Goal: Complete application form

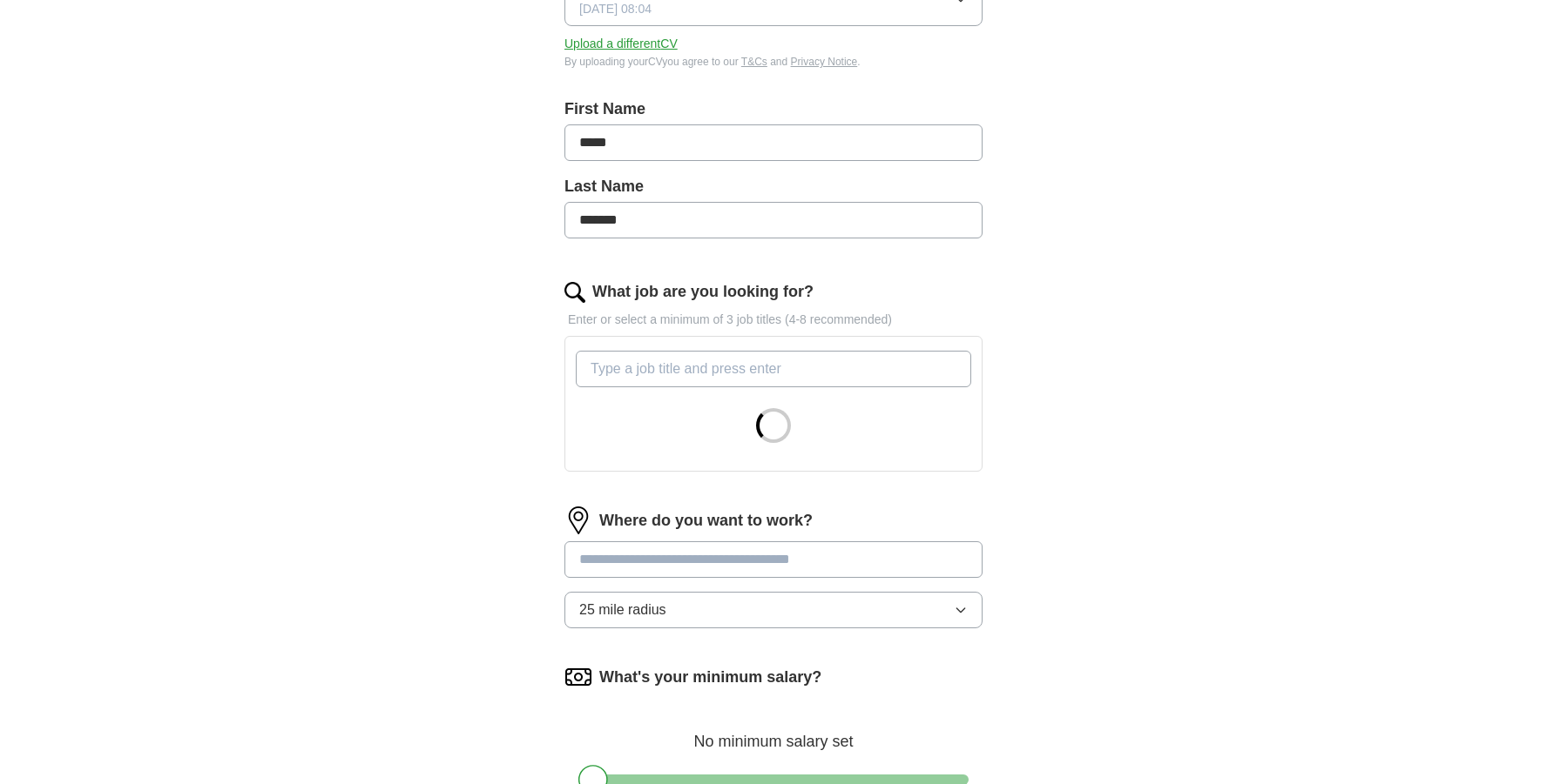
scroll to position [312, 0]
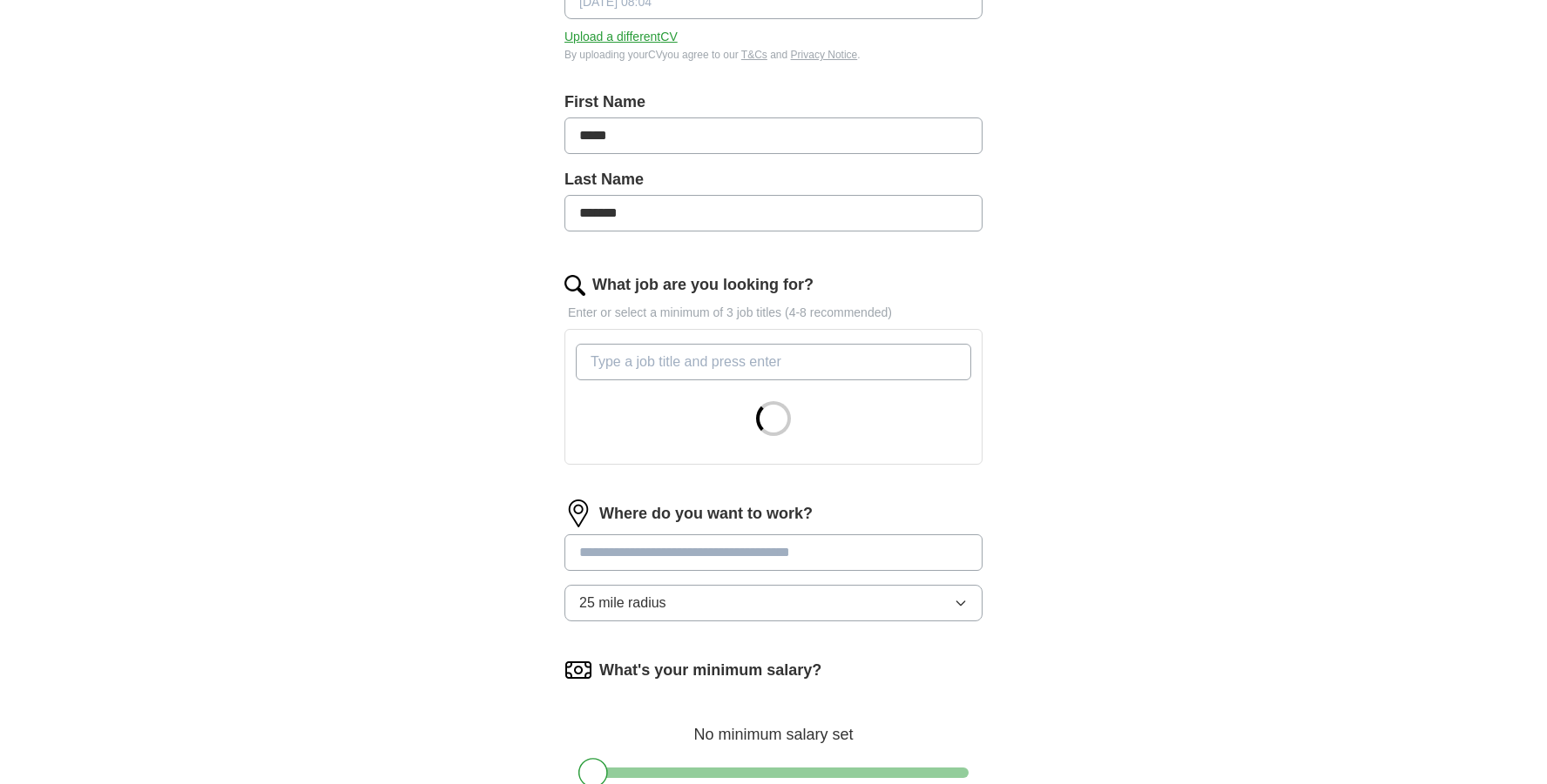
click at [607, 359] on input "What job are you looking for?" at bounding box center [773, 361] width 396 height 36
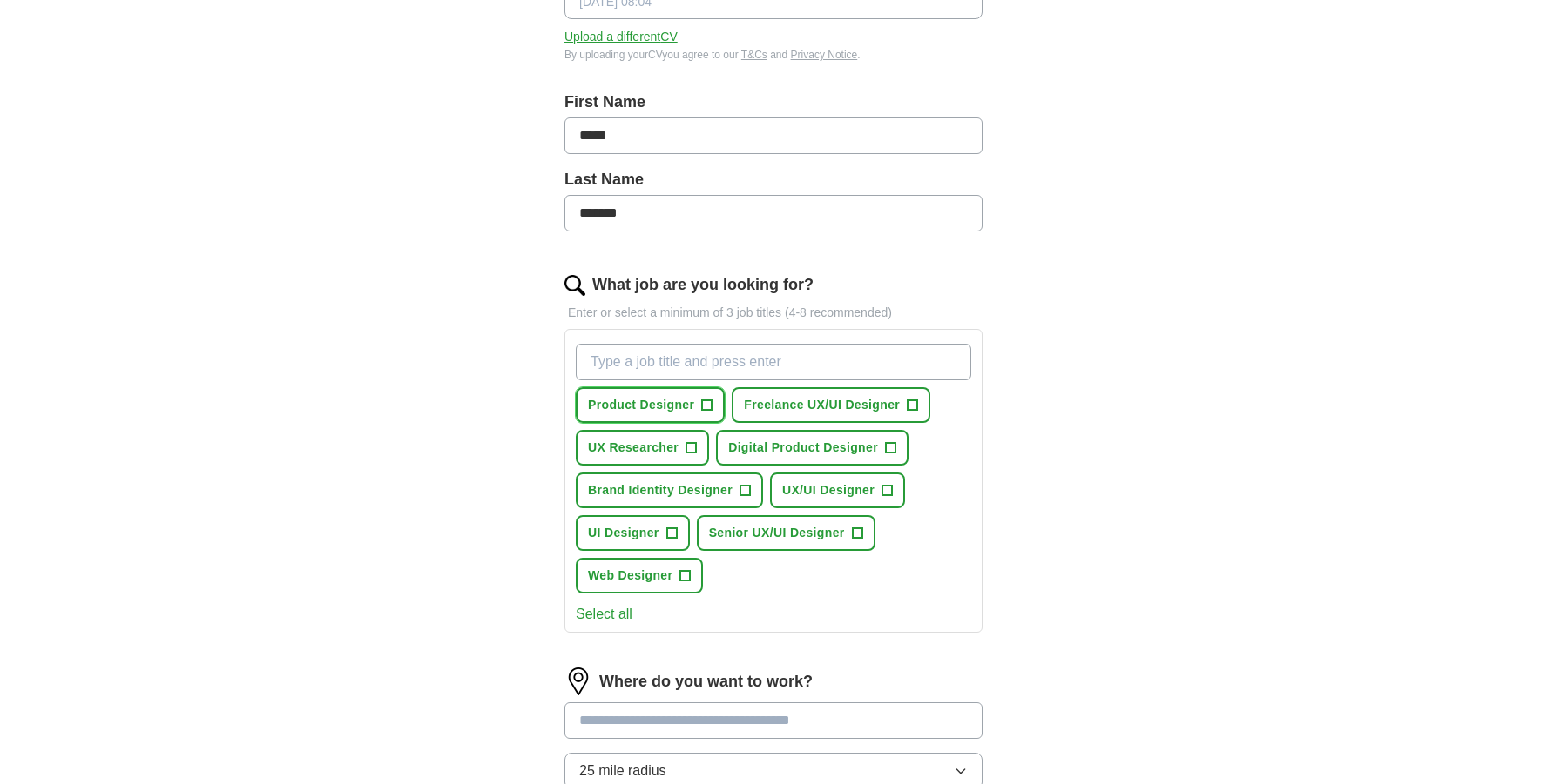
click at [706, 409] on span "+" at bounding box center [707, 405] width 11 height 14
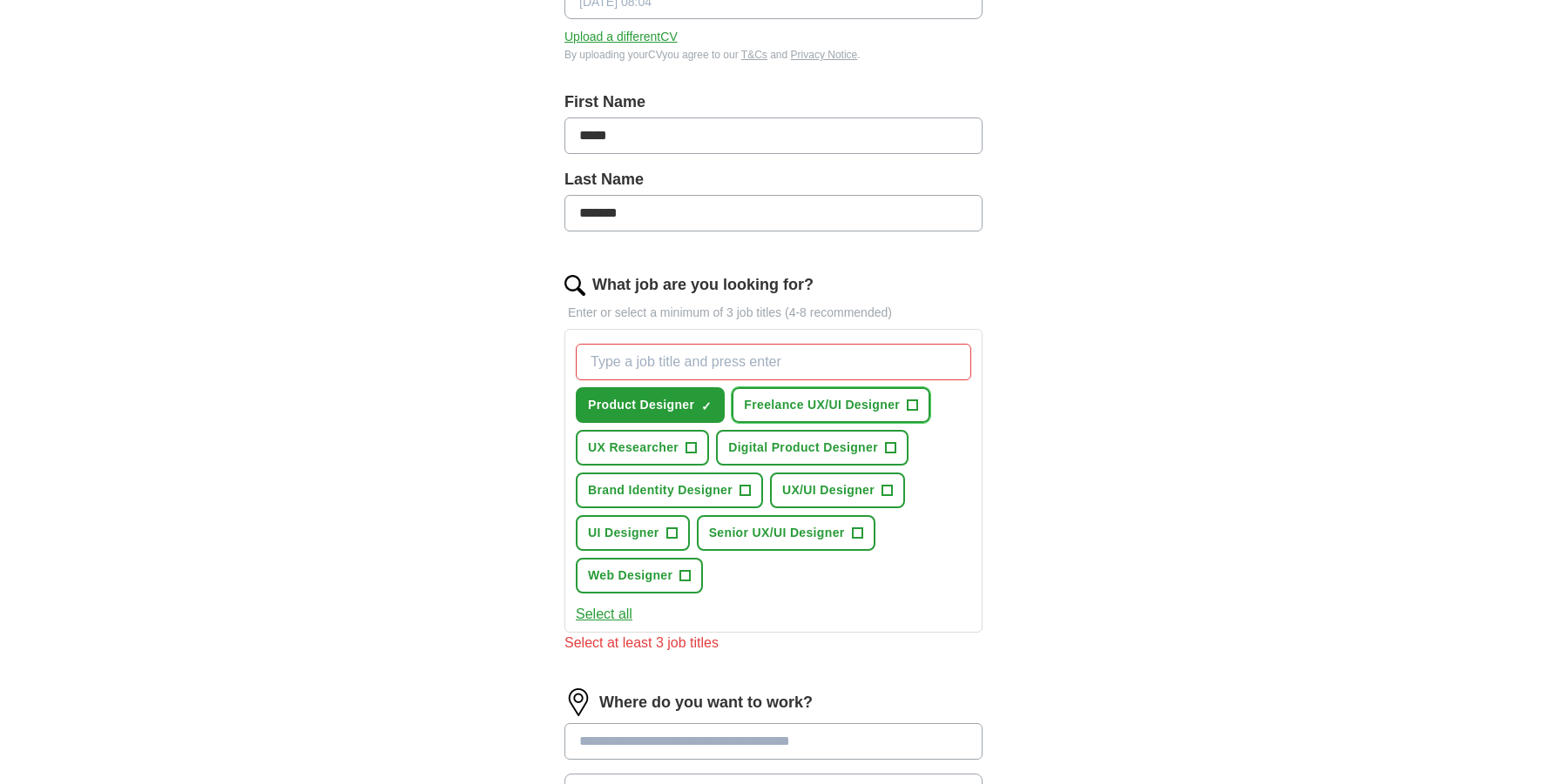
click at [915, 411] on span "+" at bounding box center [912, 405] width 11 height 14
click at [895, 443] on span "+" at bounding box center [889, 448] width 11 height 14
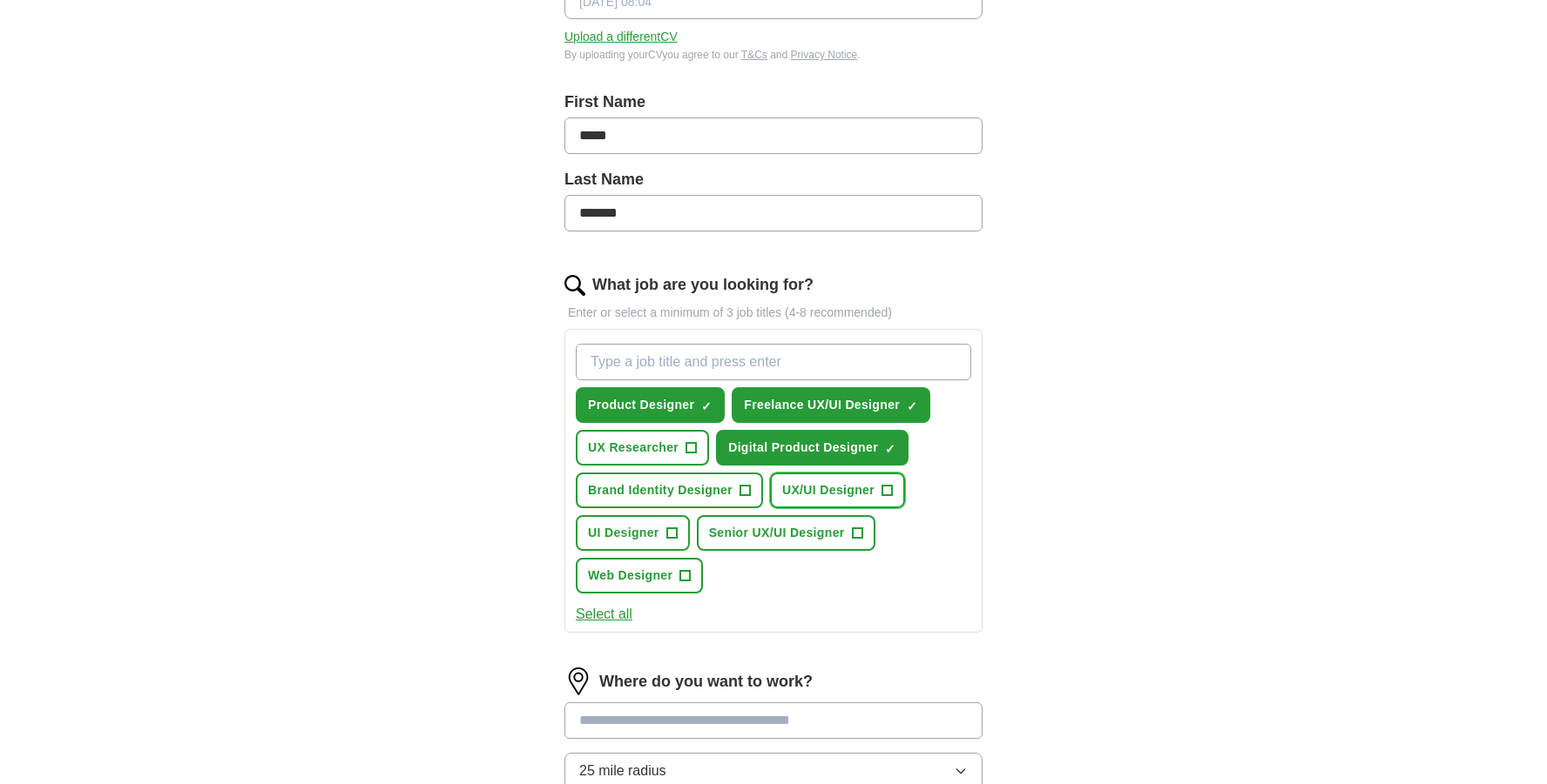
click at [891, 485] on span "+" at bounding box center [887, 491] width 11 height 14
click at [857, 527] on span "+" at bounding box center [857, 534] width 11 height 14
click at [688, 578] on span "+" at bounding box center [685, 576] width 11 height 14
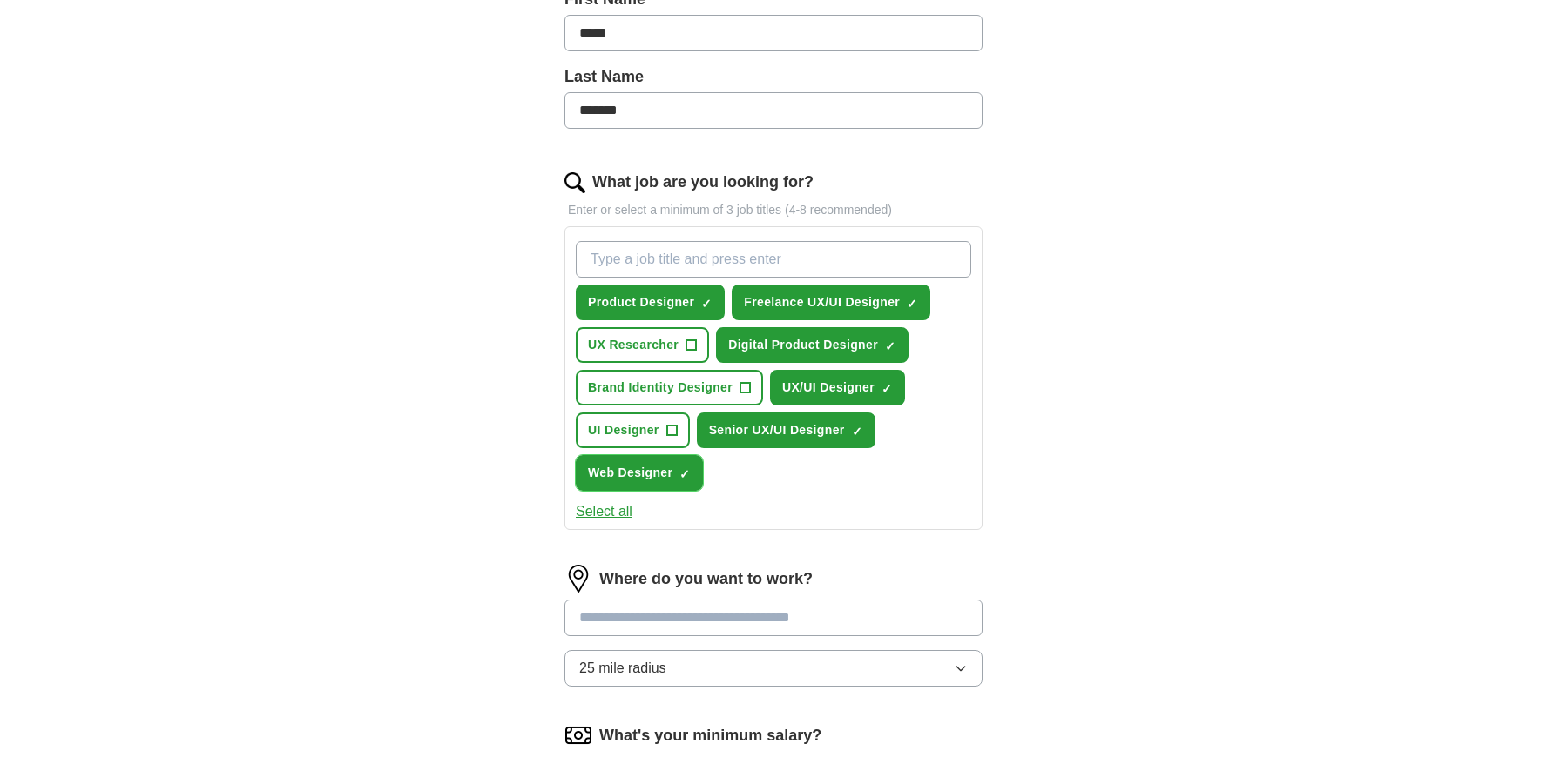
scroll to position [418, 0]
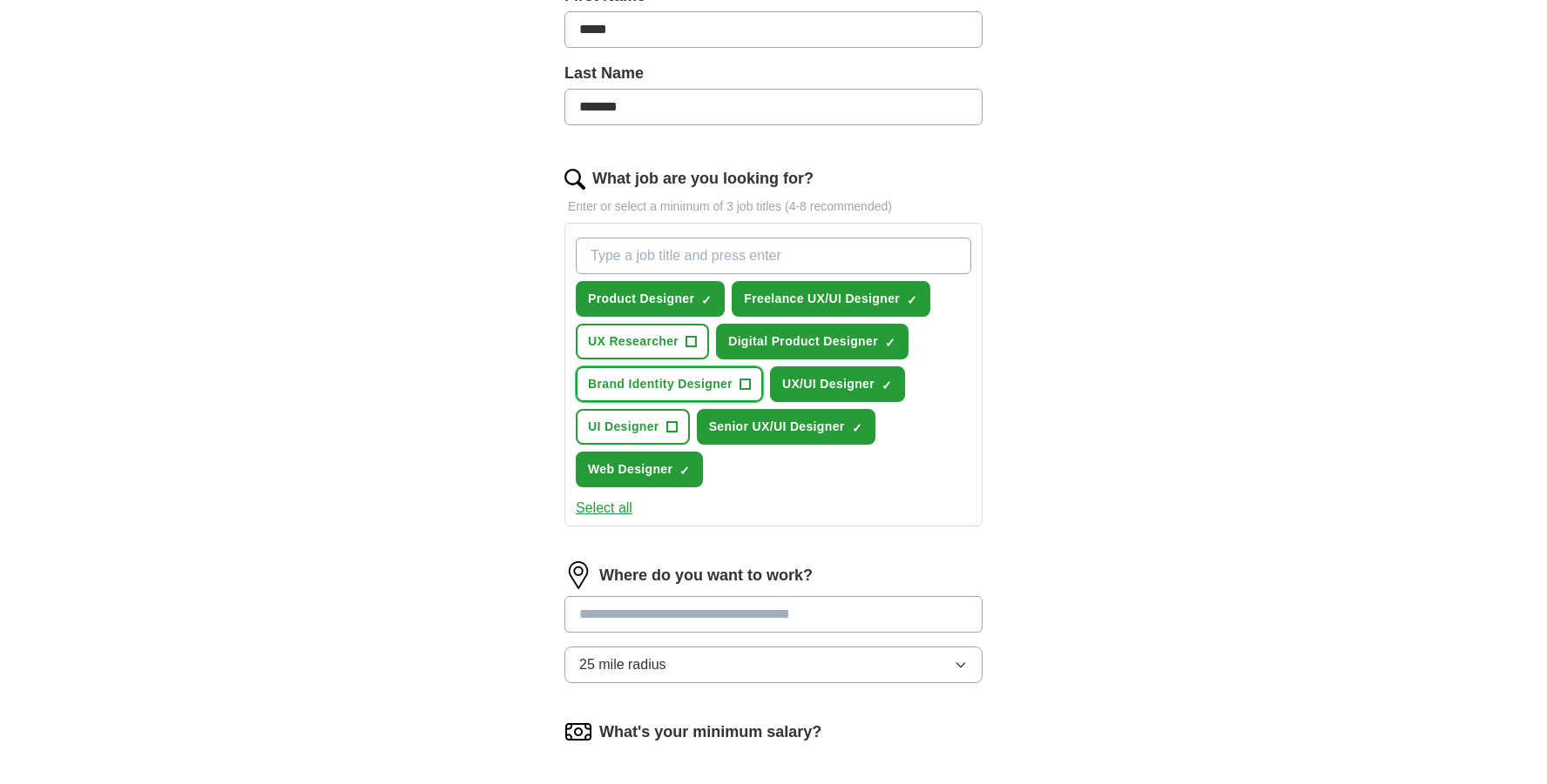
click at [746, 390] on span "+" at bounding box center [744, 385] width 11 height 14
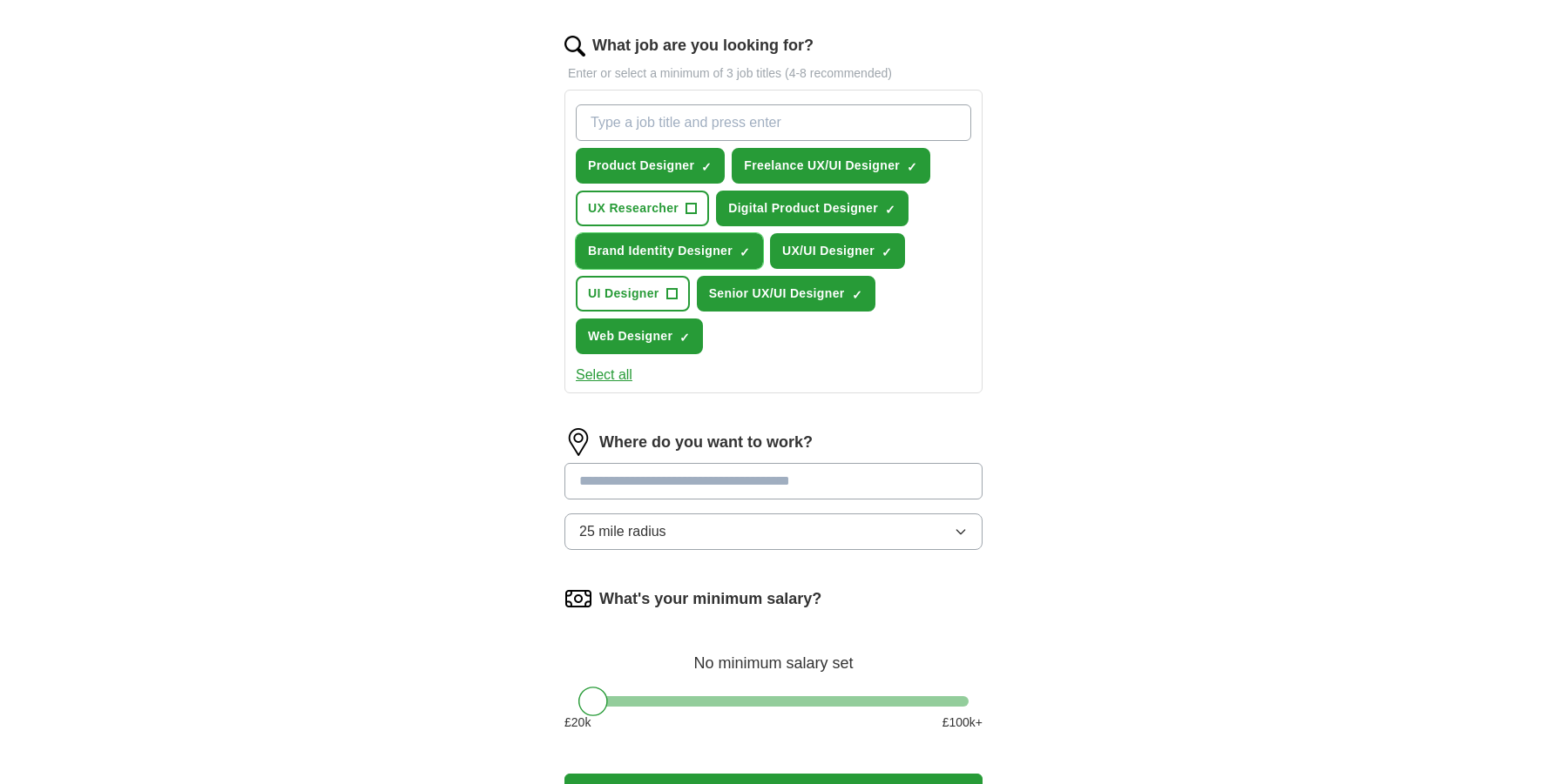
scroll to position [559, 0]
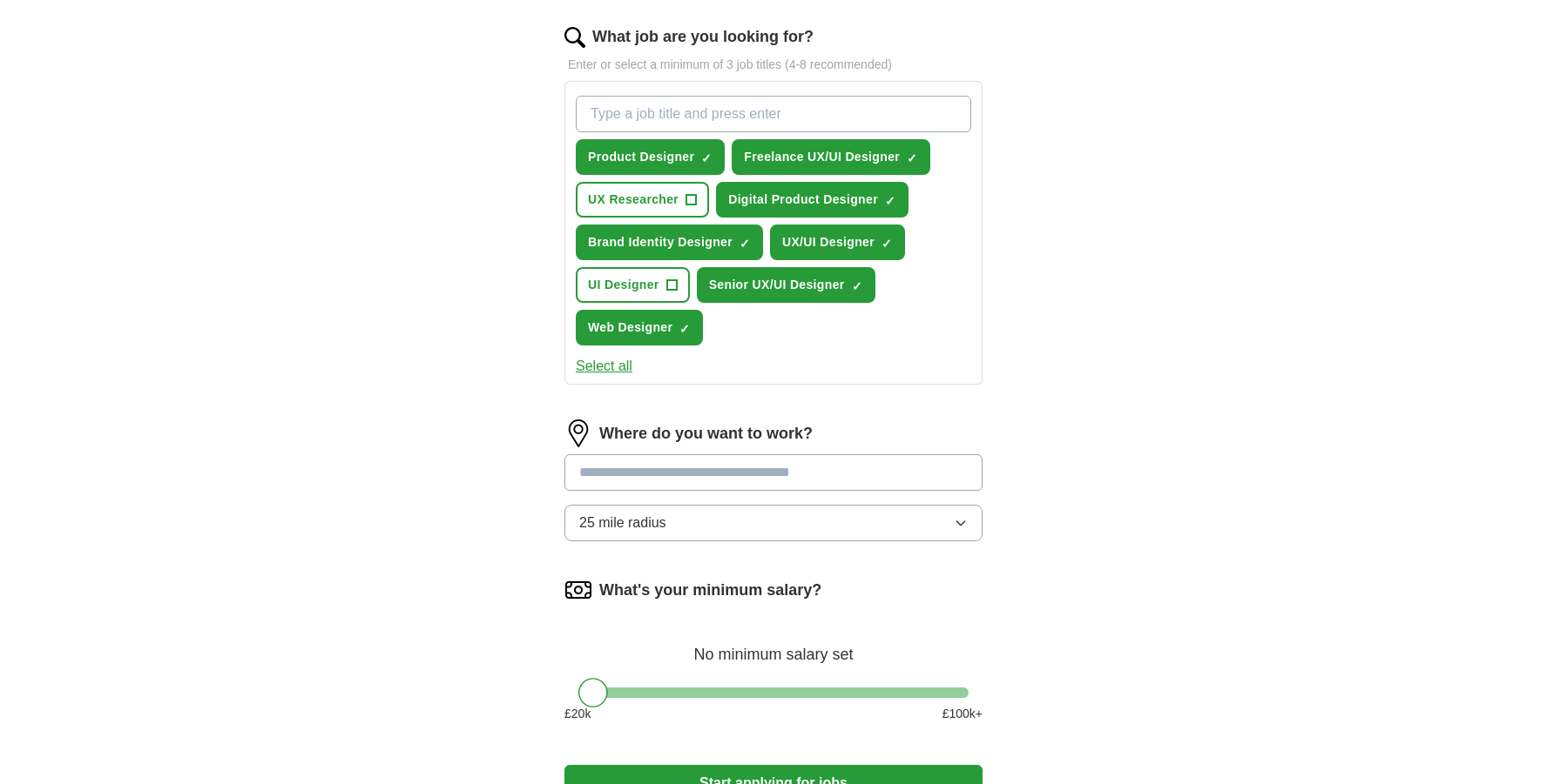
click at [700, 481] on input at bounding box center [774, 472] width 418 height 36
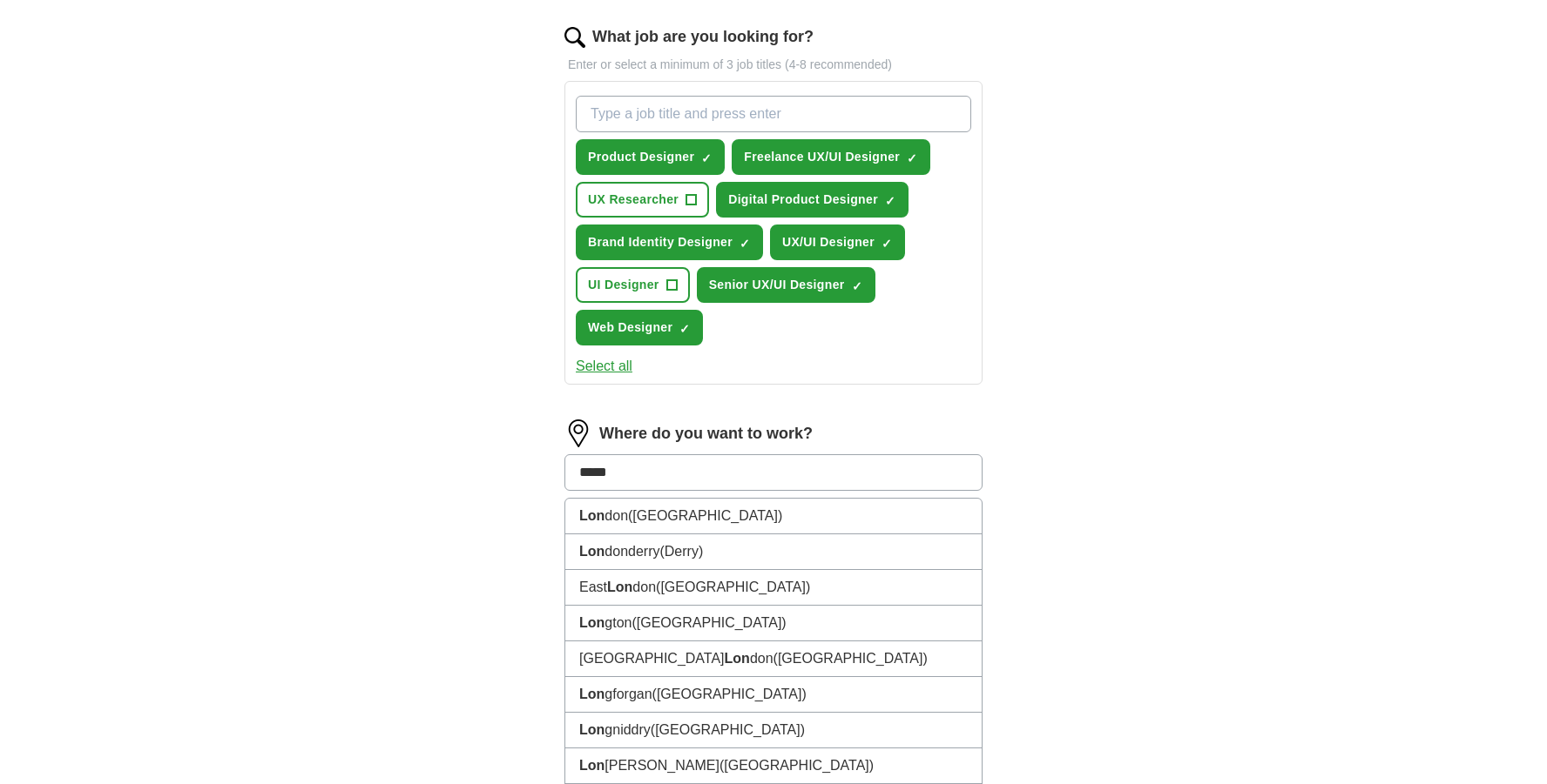
type input "******"
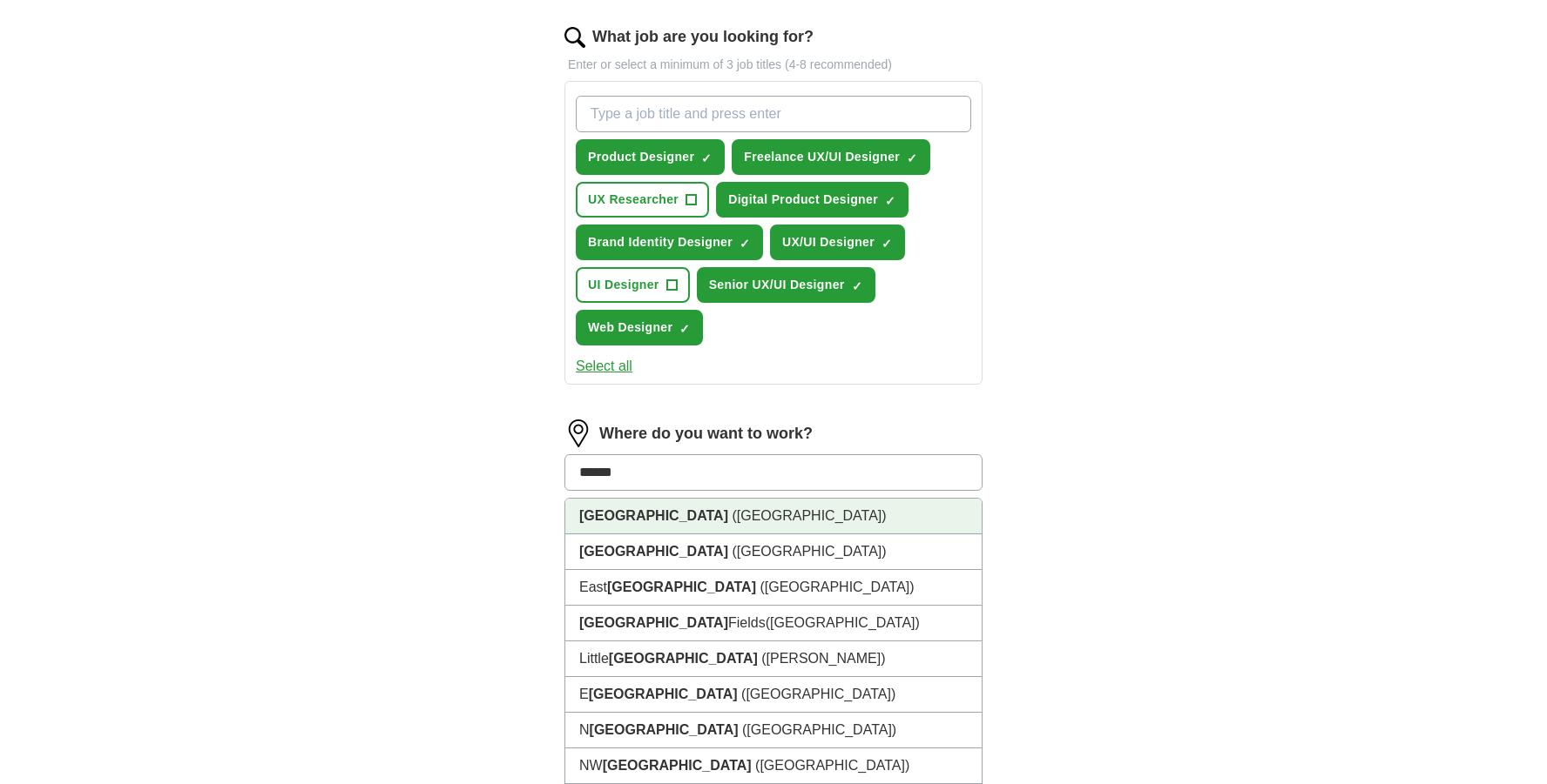
click at [700, 513] on li "[GEOGRAPHIC_DATA] ([GEOGRAPHIC_DATA])" at bounding box center [774, 516] width 416 height 35
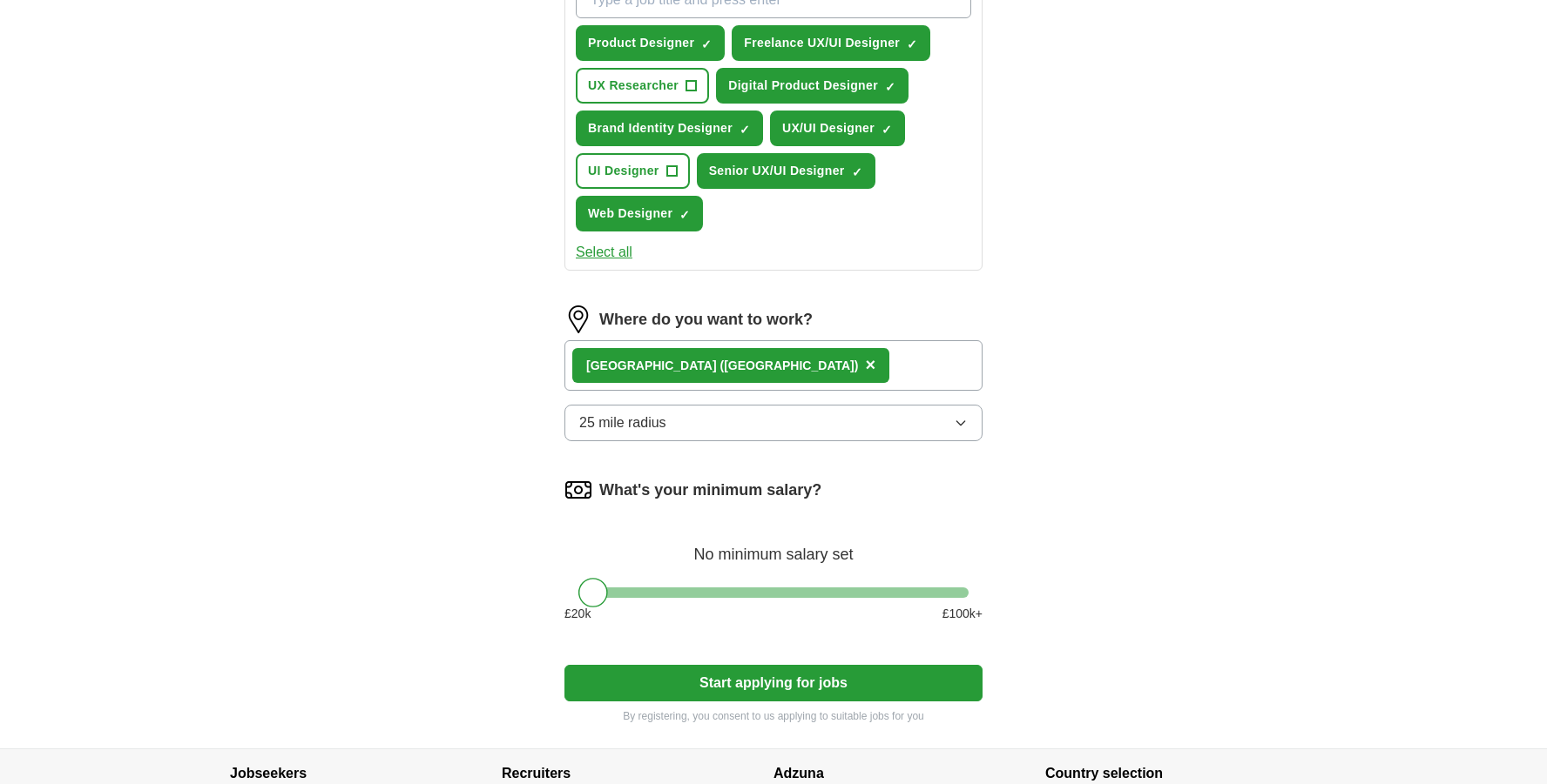
scroll to position [684, 0]
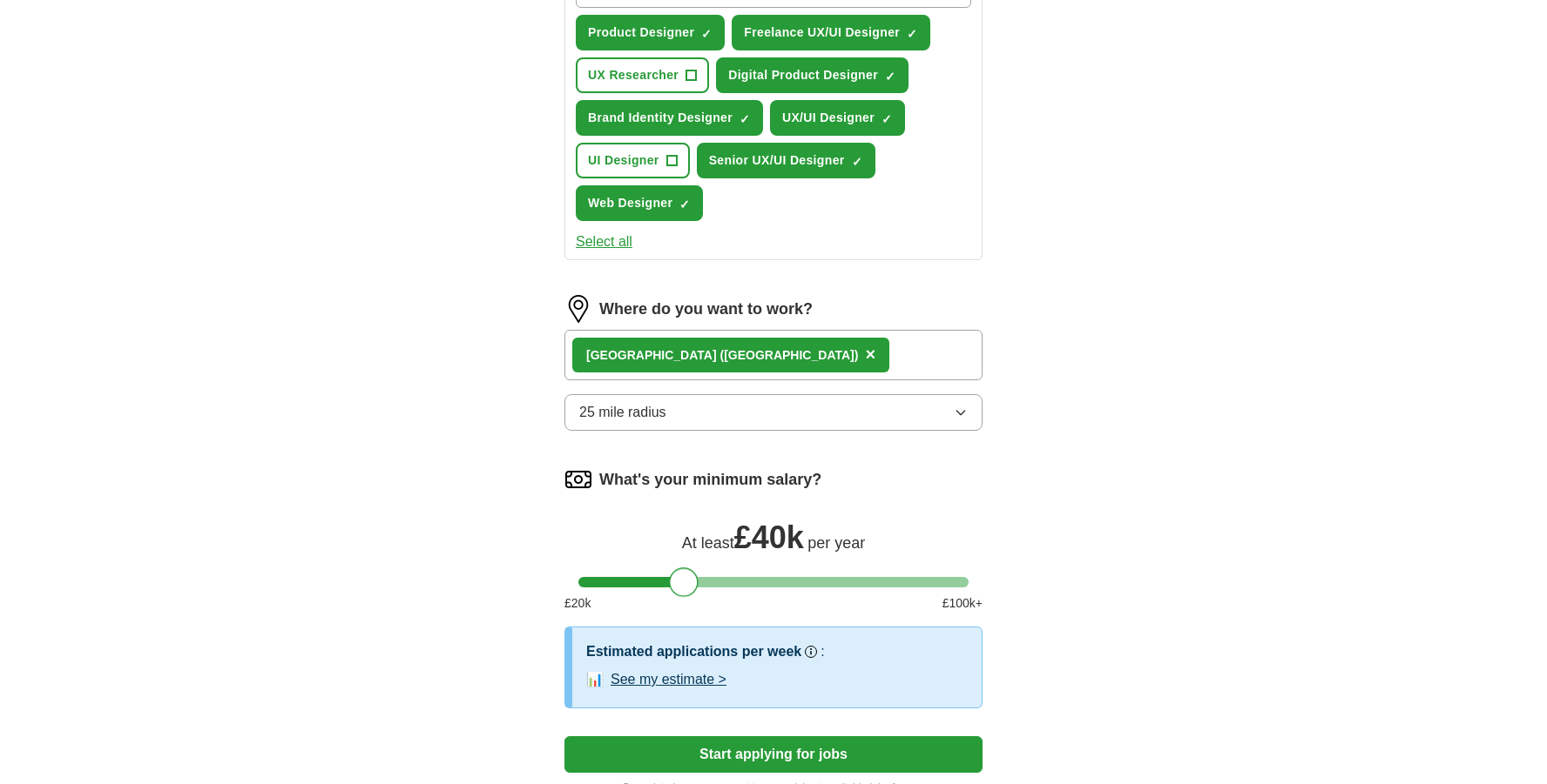
drag, startPoint x: 599, startPoint y: 588, endPoint x: 689, endPoint y: 601, distance: 90.9
click at [689, 601] on div "What's your minimum salary? At least £ 40k per year £ 20 k £ 100 k+" at bounding box center [774, 547] width 418 height 161
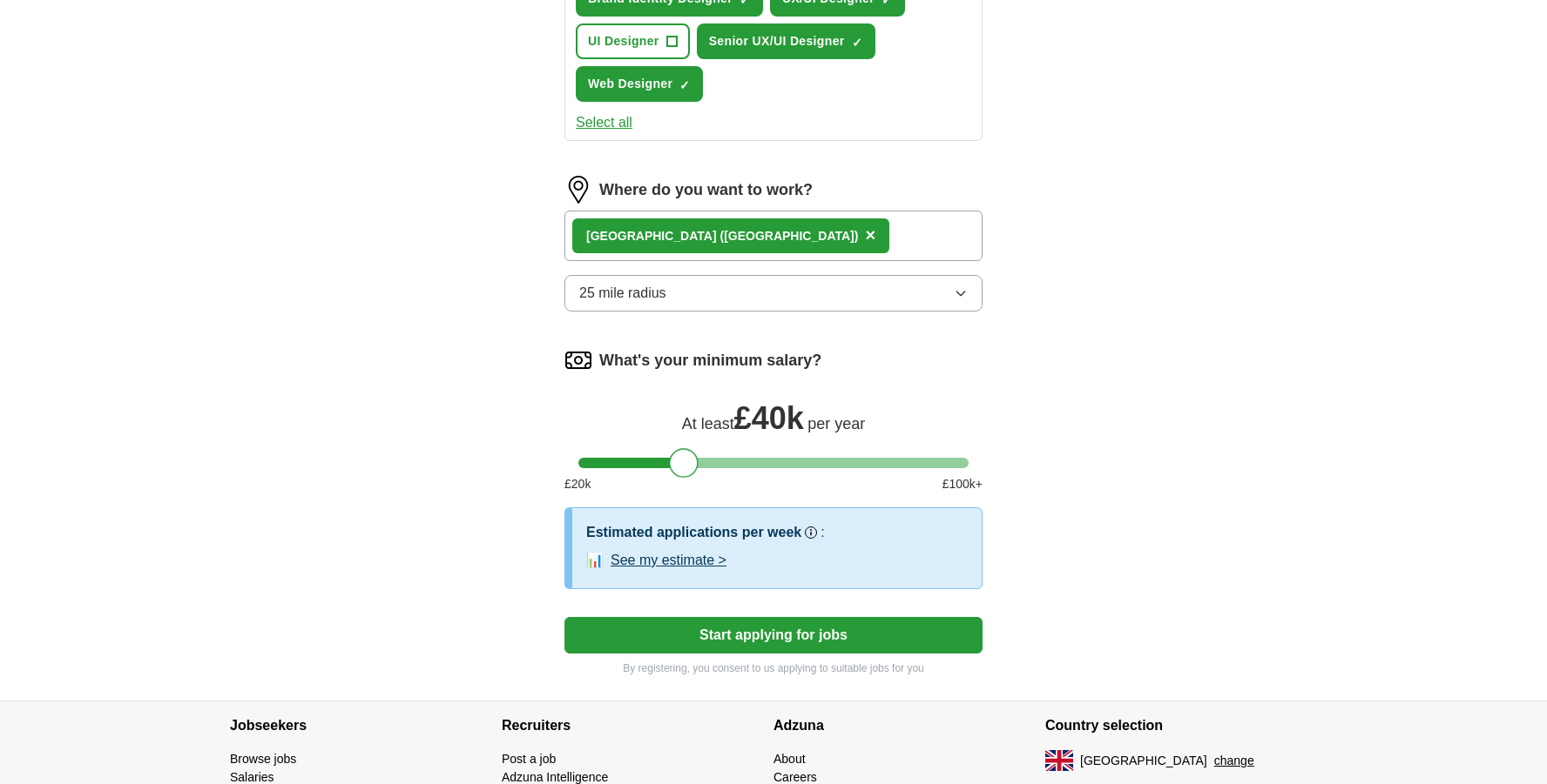
scroll to position [805, 0]
click at [706, 558] on button "See my estimate >" at bounding box center [668, 559] width 116 height 21
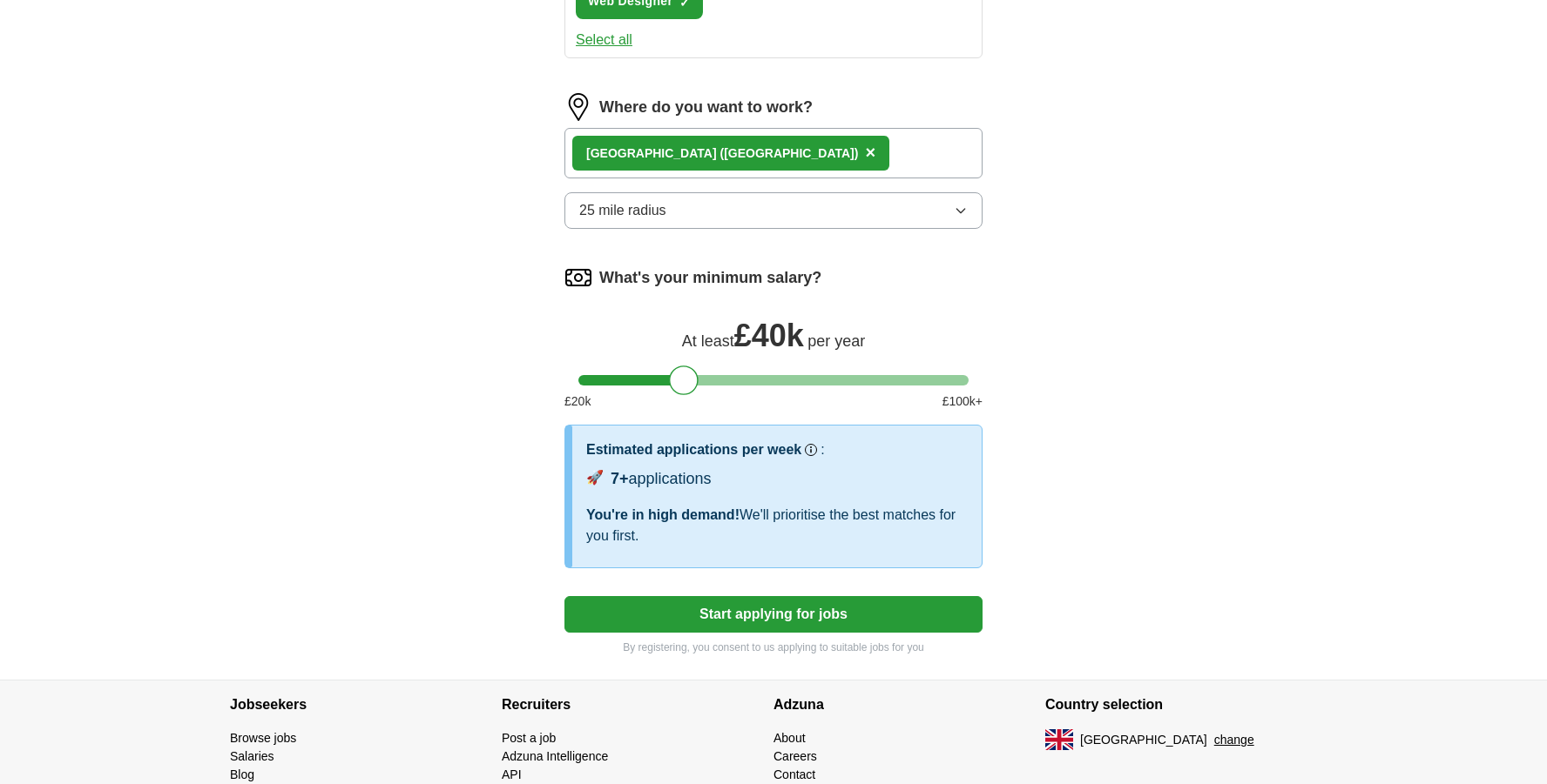
scroll to position [888, 0]
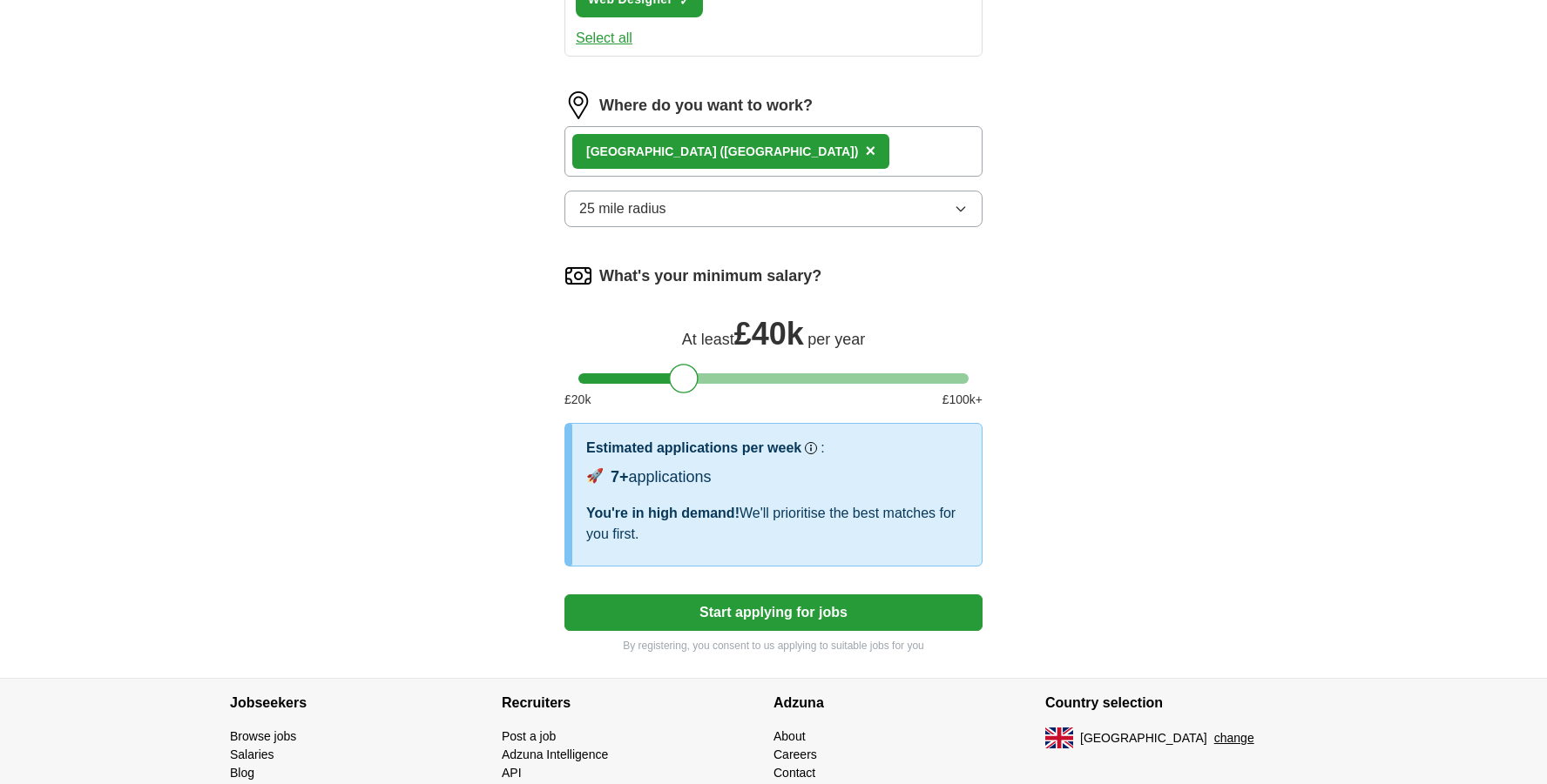
click at [820, 621] on button "Start applying for jobs" at bounding box center [774, 612] width 418 height 36
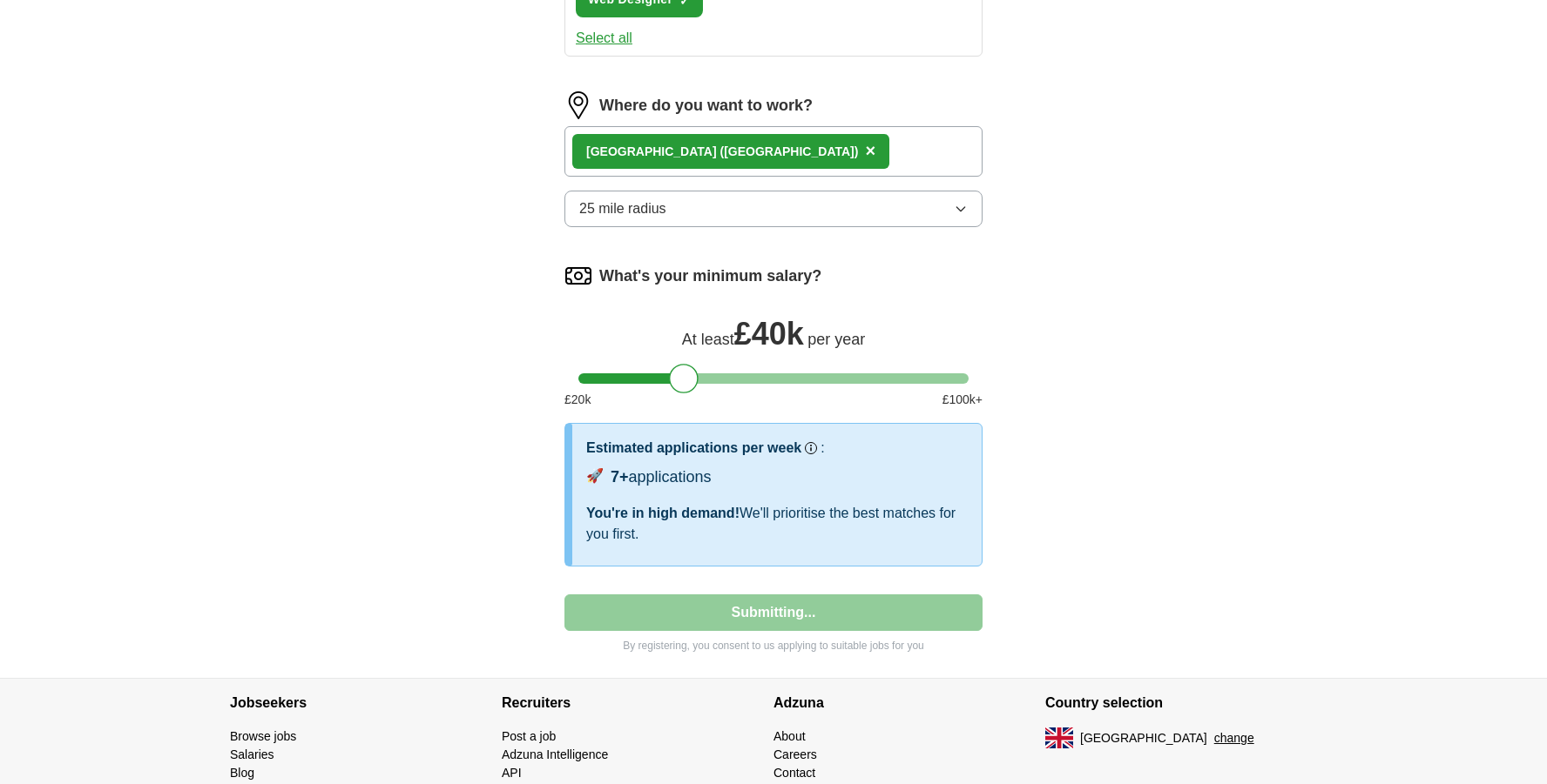
select select "**"
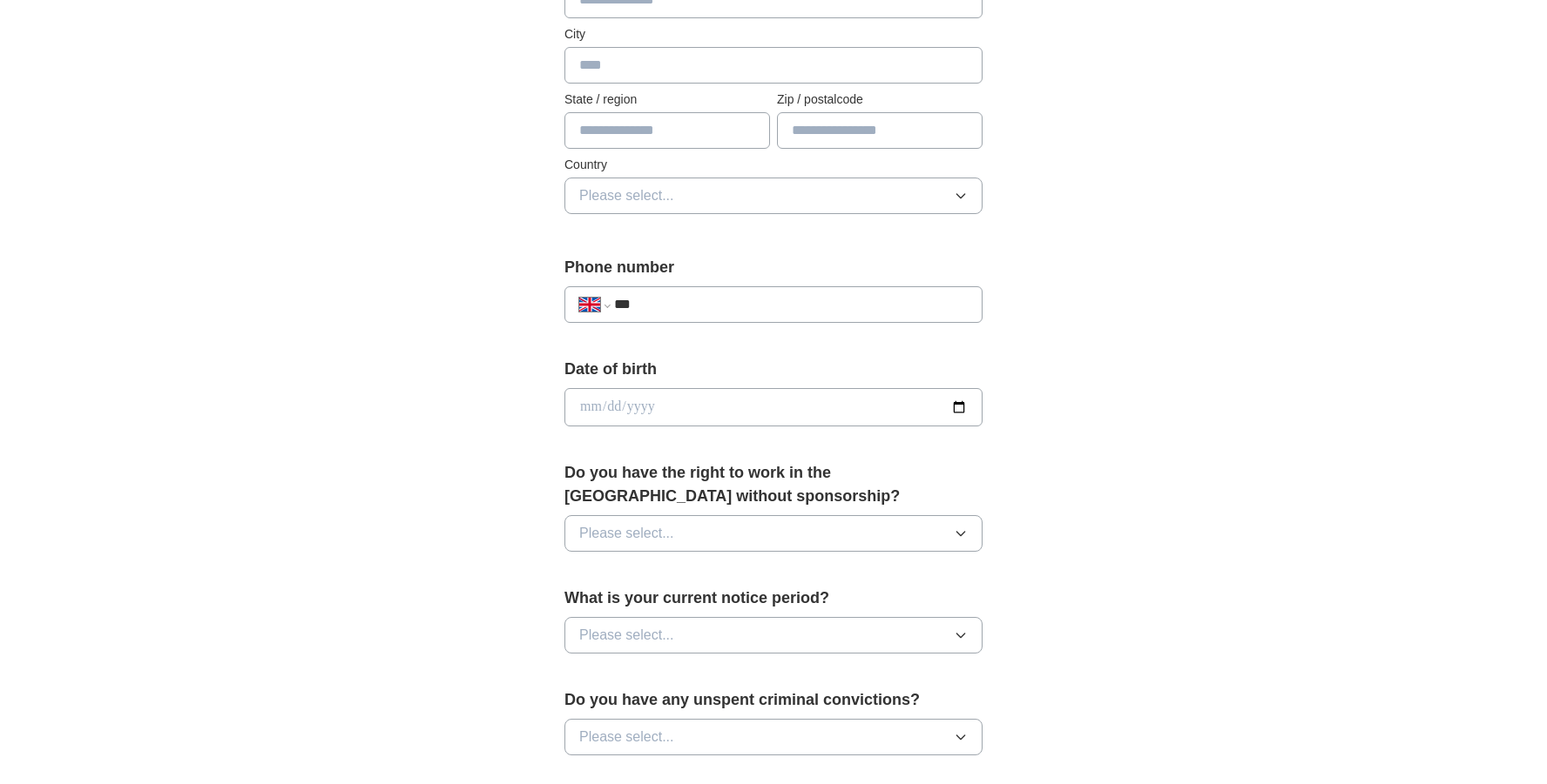
scroll to position [451, 0]
click at [961, 535] on icon "button" at bounding box center [960, 532] width 14 height 14
click at [912, 566] on div "Yes" at bounding box center [774, 571] width 389 height 21
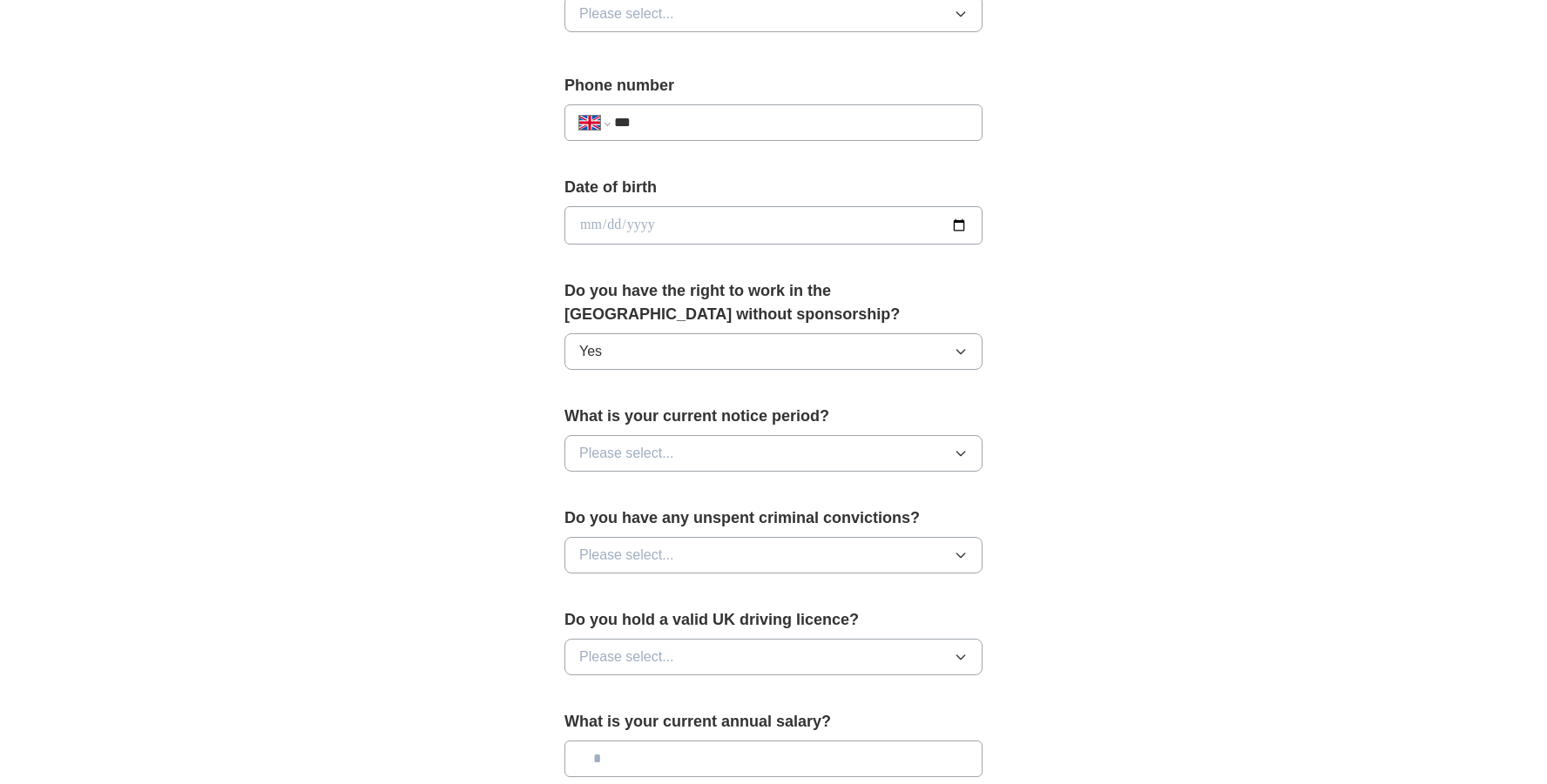
scroll to position [653, 0]
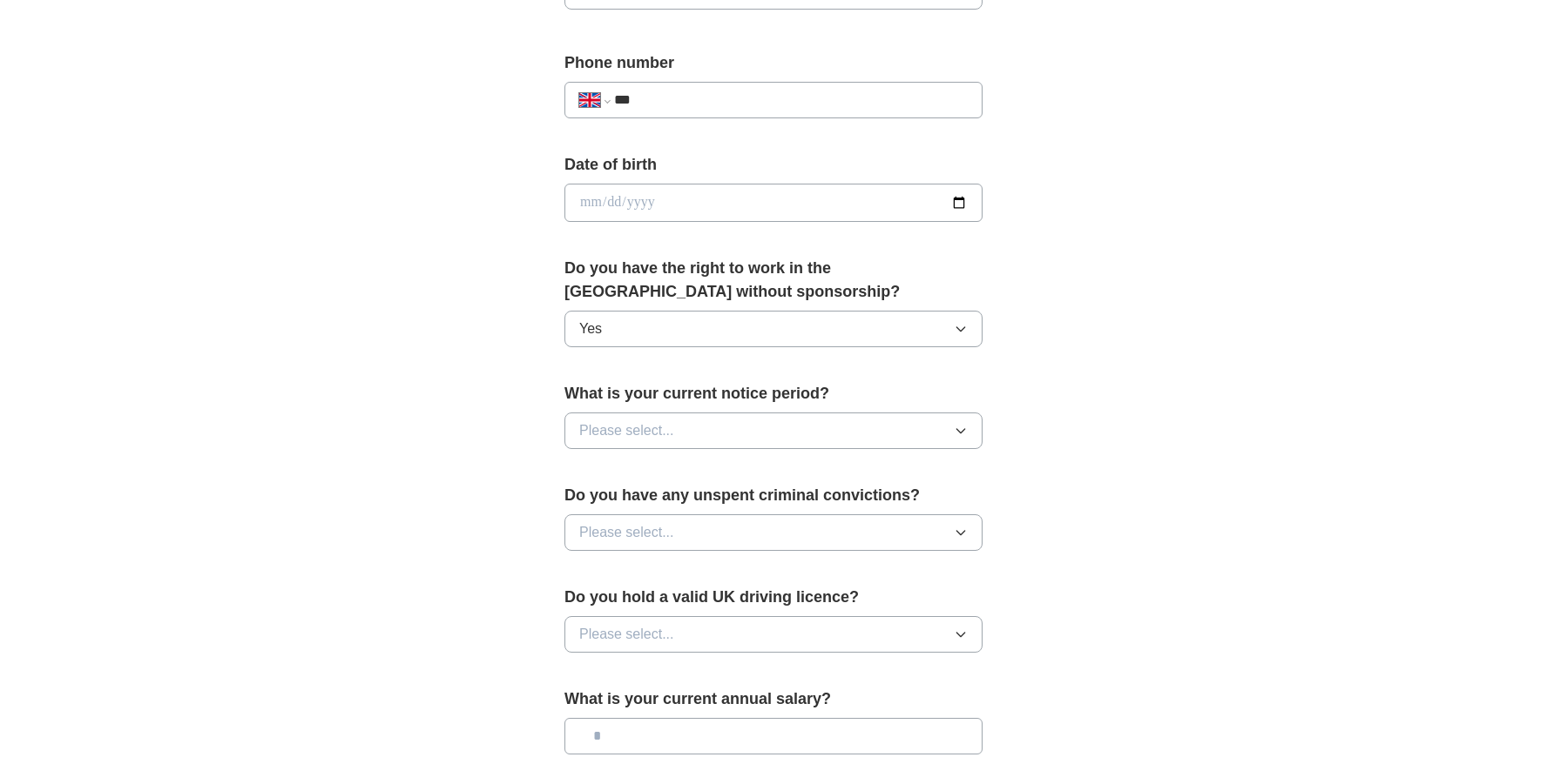
click at [968, 429] on button "Please select..." at bounding box center [774, 431] width 418 height 36
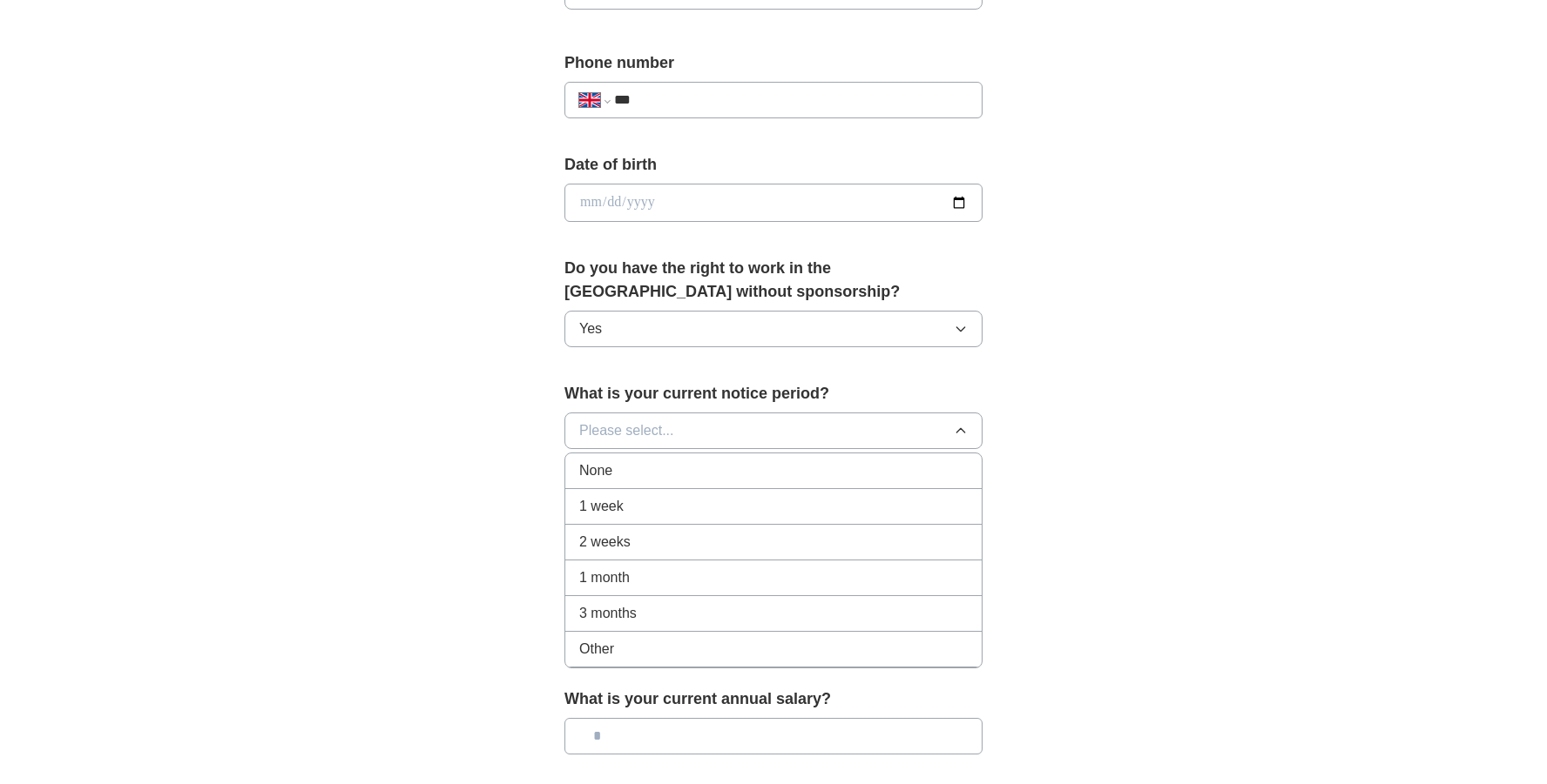
click at [942, 462] on div "None" at bounding box center [774, 470] width 389 height 21
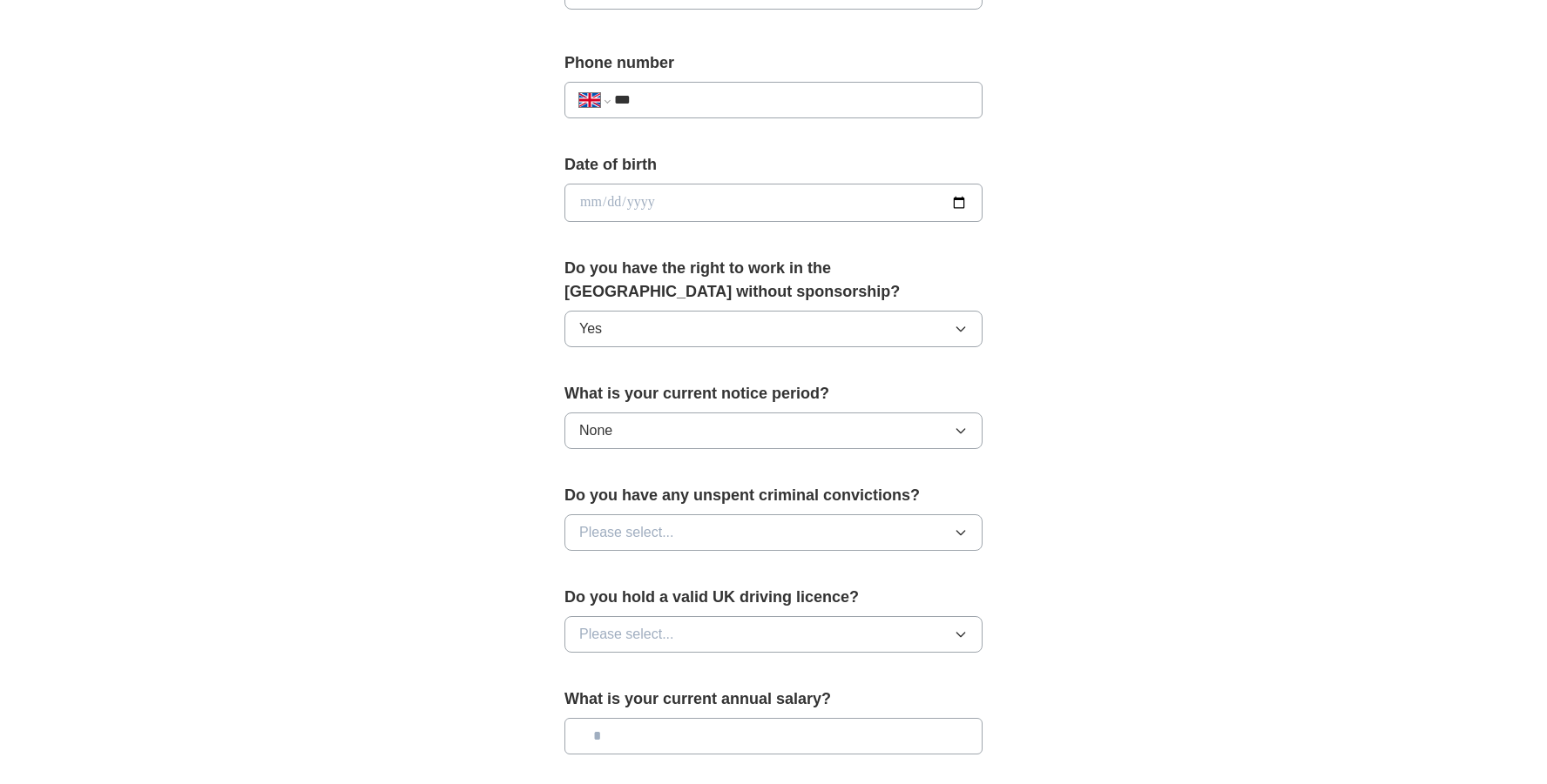
click at [1038, 540] on div "**********" at bounding box center [774, 229] width 558 height 1464
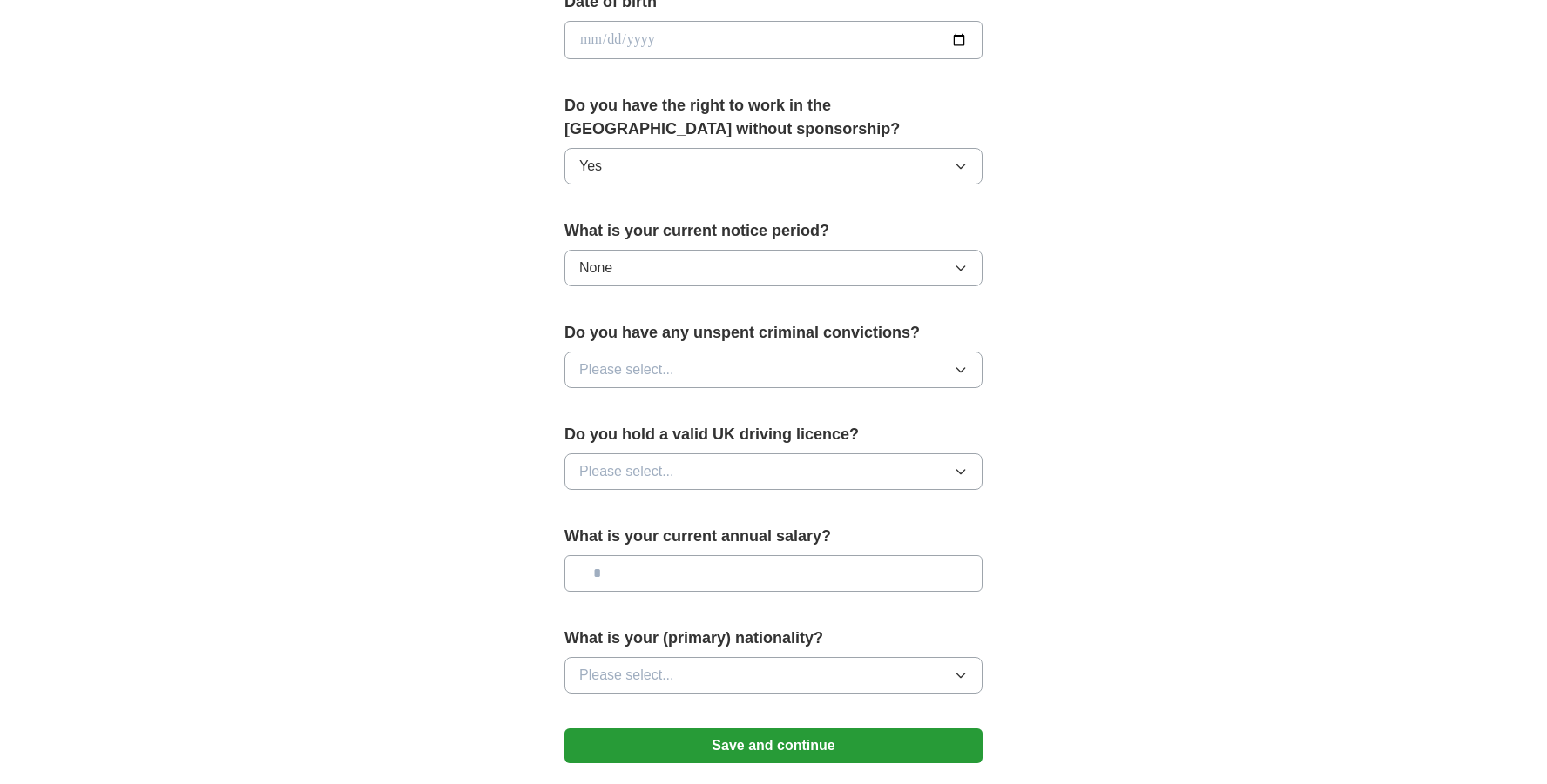
scroll to position [817, 0]
click at [929, 362] on button "Please select..." at bounding box center [774, 369] width 418 height 36
click at [900, 443] on div "No" at bounding box center [774, 444] width 389 height 21
click at [912, 468] on button "Please select..." at bounding box center [774, 470] width 418 height 36
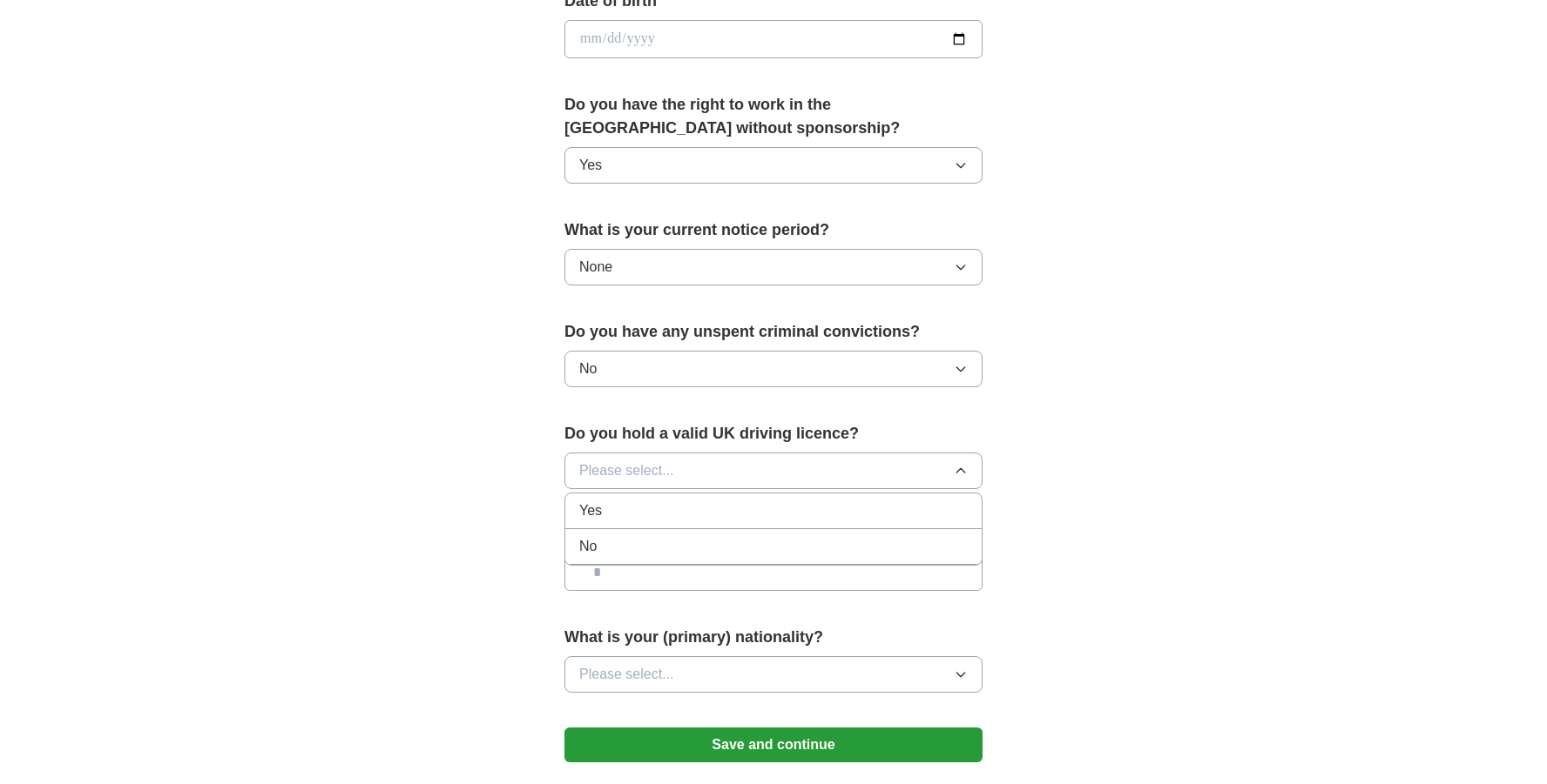
click at [1093, 457] on div "**********" at bounding box center [774, 17] width 1115 height 1562
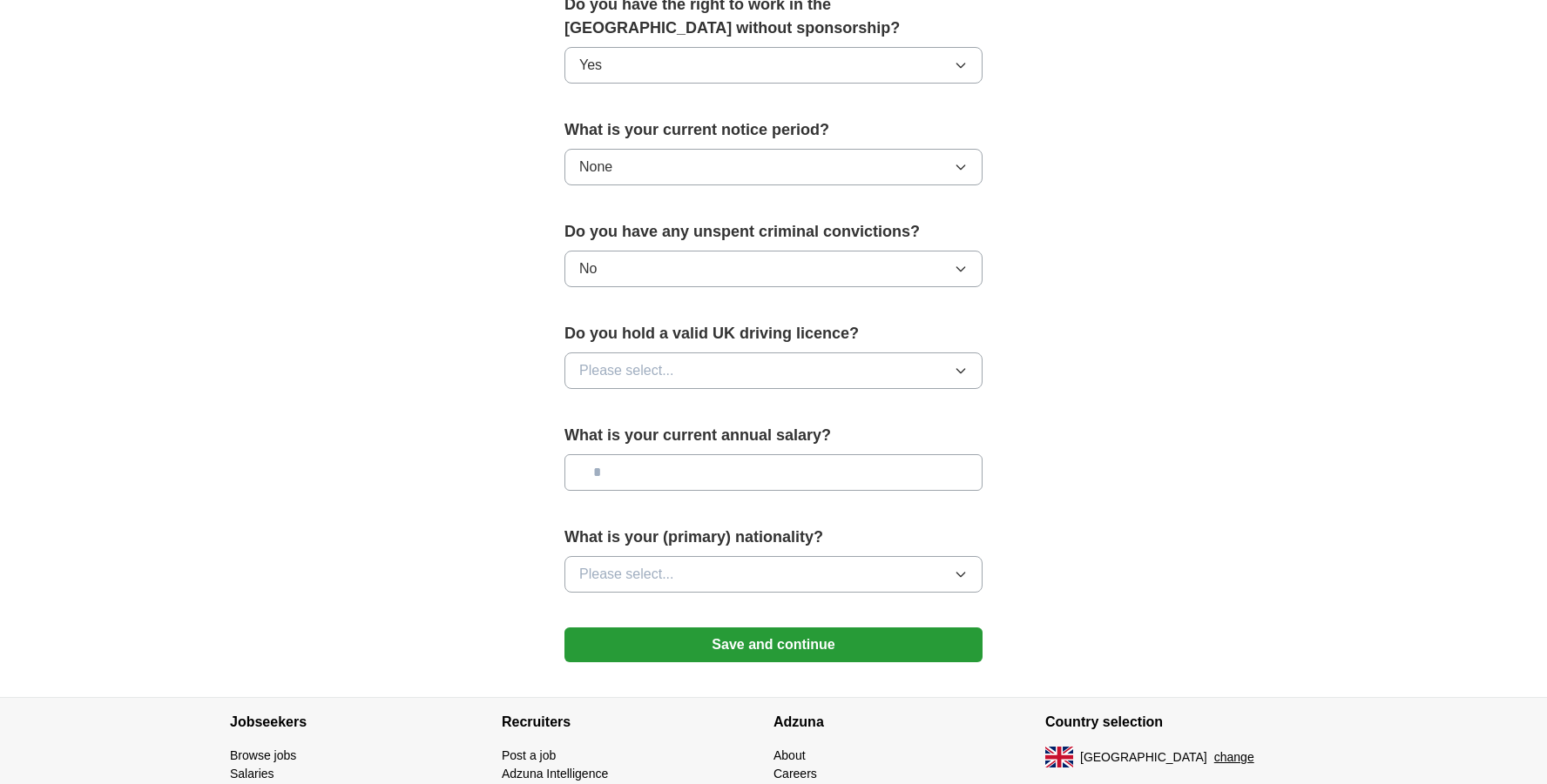
scroll to position [919, 0]
click at [956, 575] on icon "button" at bounding box center [960, 573] width 14 height 14
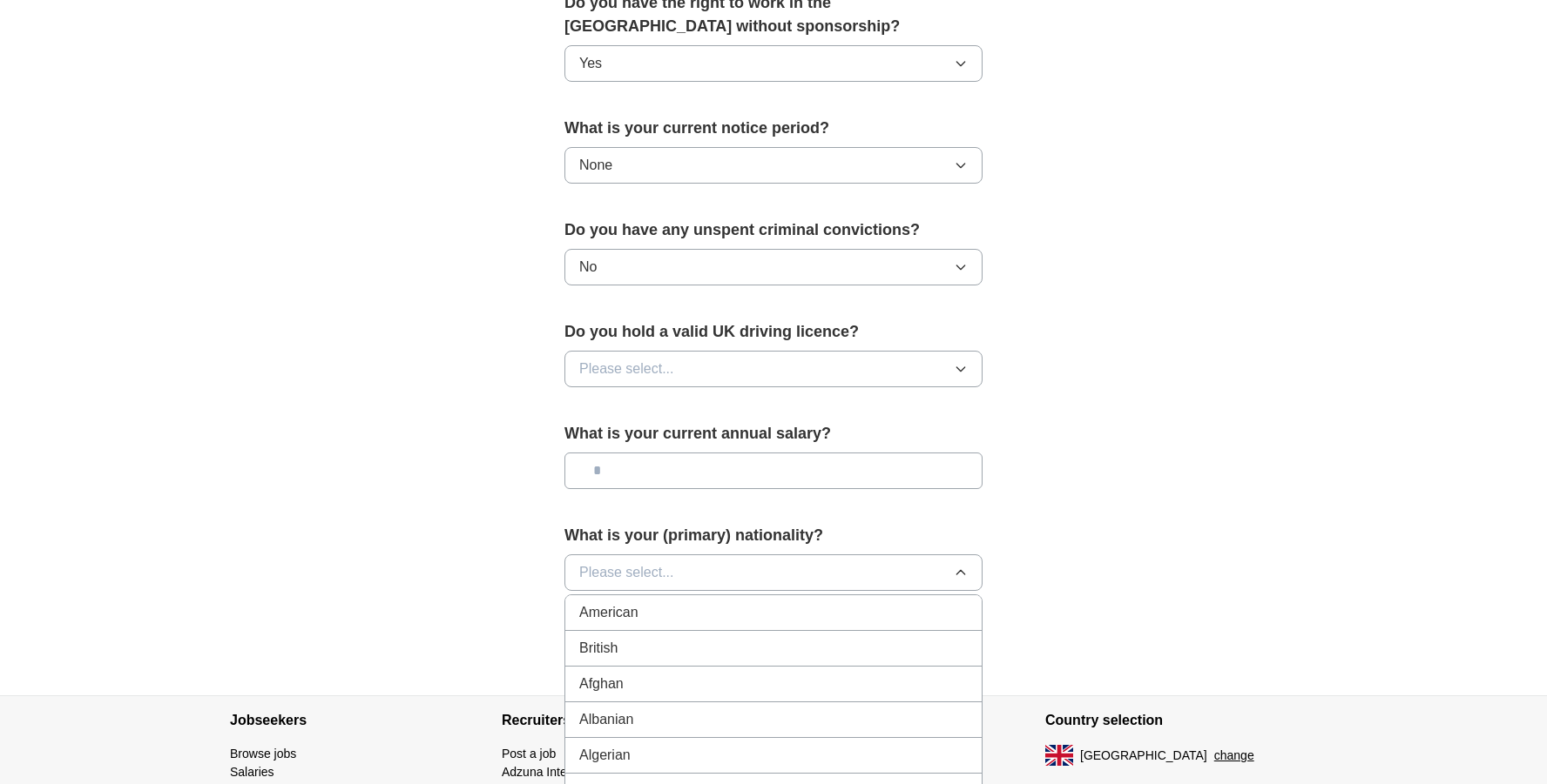
click at [861, 646] on div "British" at bounding box center [774, 648] width 389 height 21
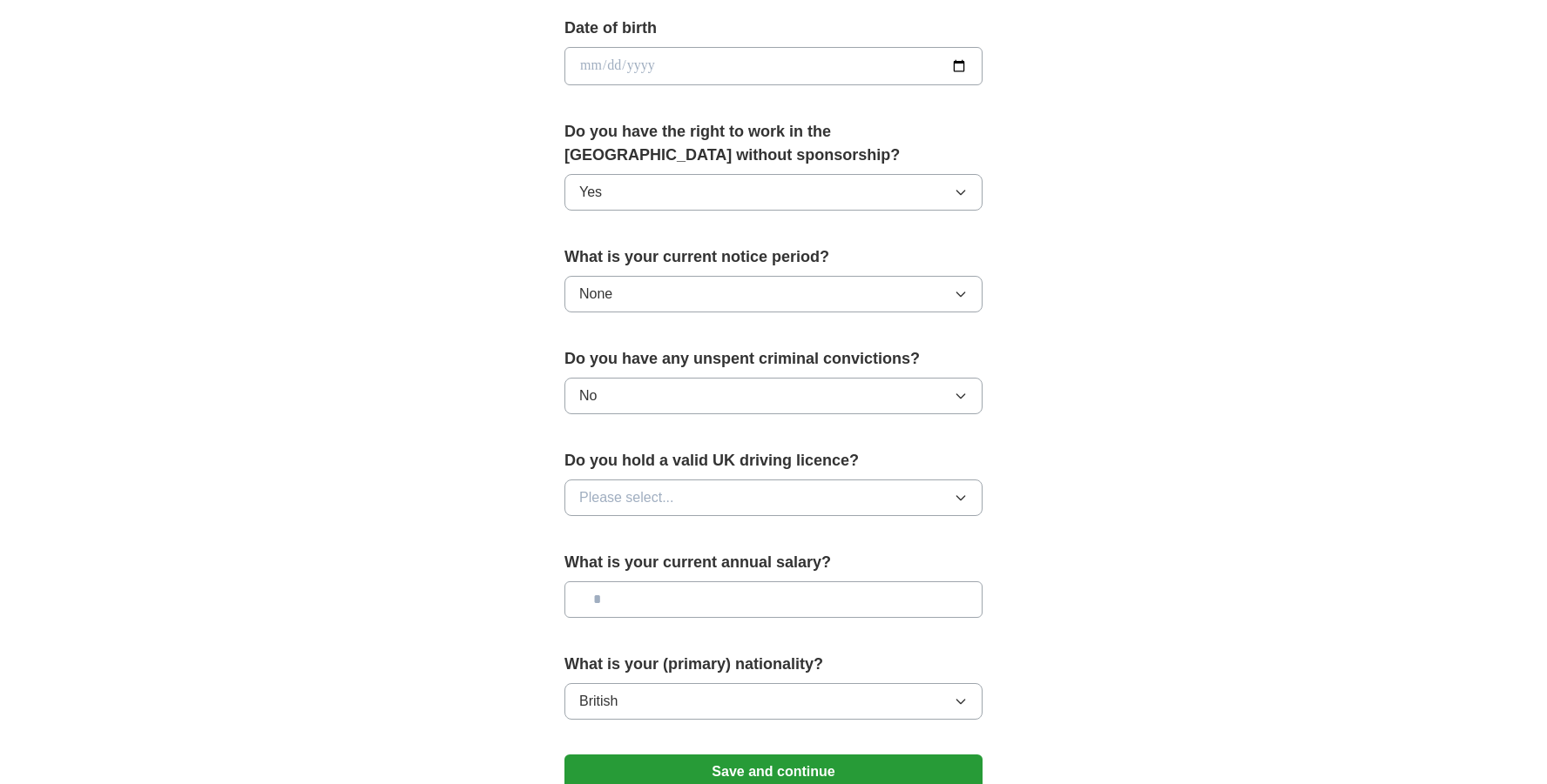
scroll to position [1024, 0]
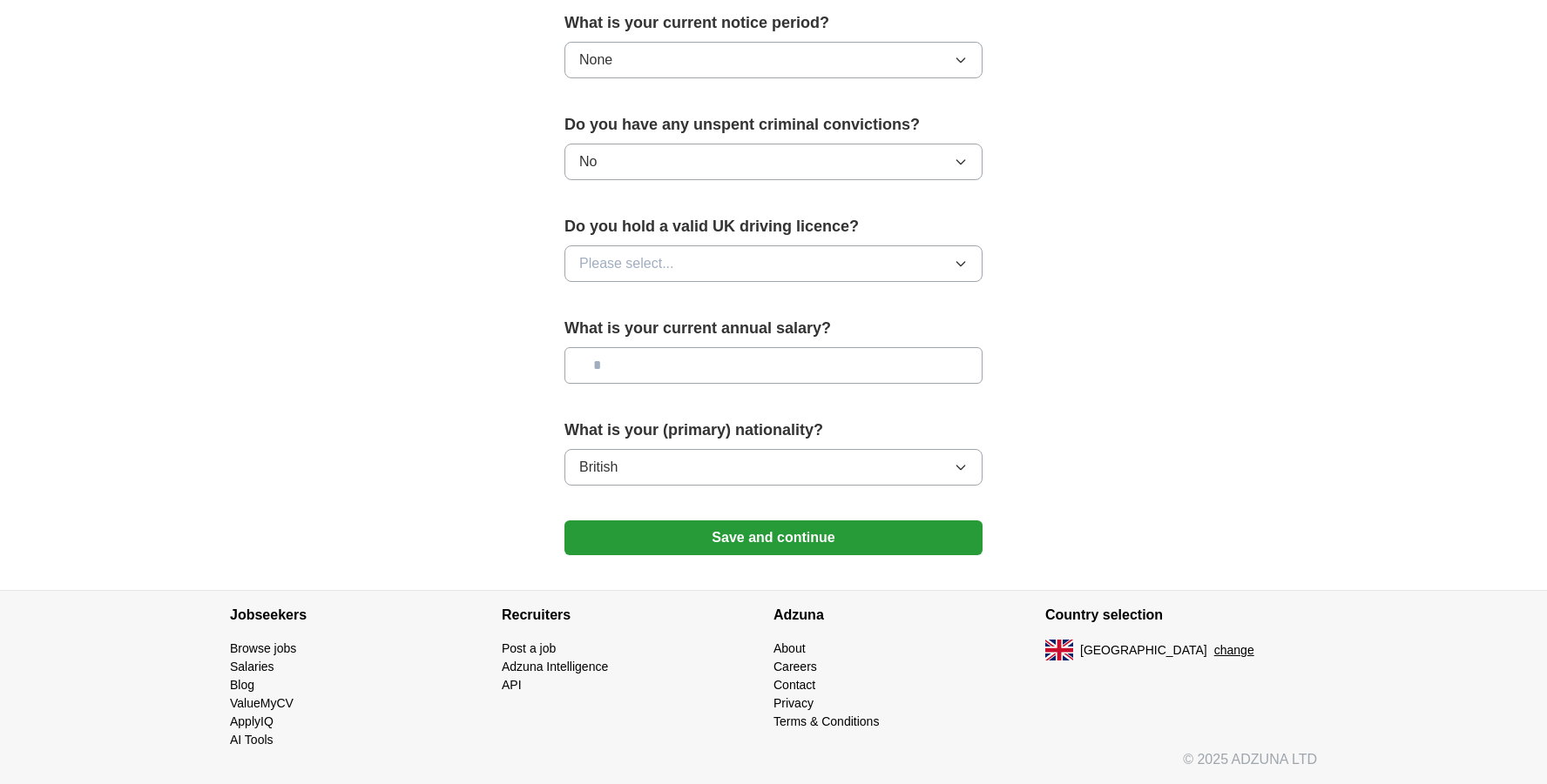
click at [899, 550] on button "Save and continue" at bounding box center [774, 538] width 418 height 34
